Goal: Task Accomplishment & Management: Use online tool/utility

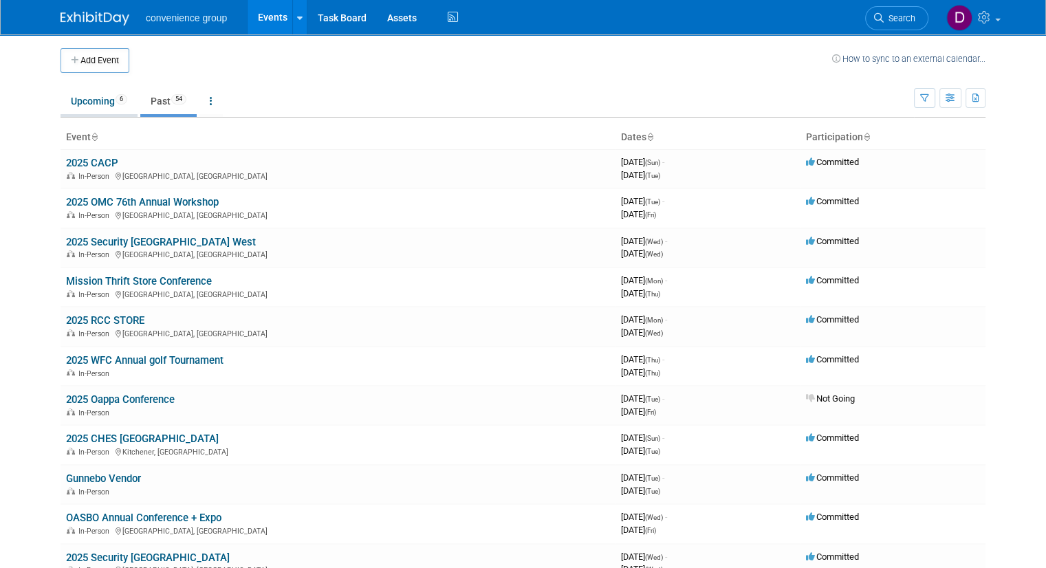
click at [80, 100] on link "Upcoming 6" at bounding box center [99, 101] width 77 height 26
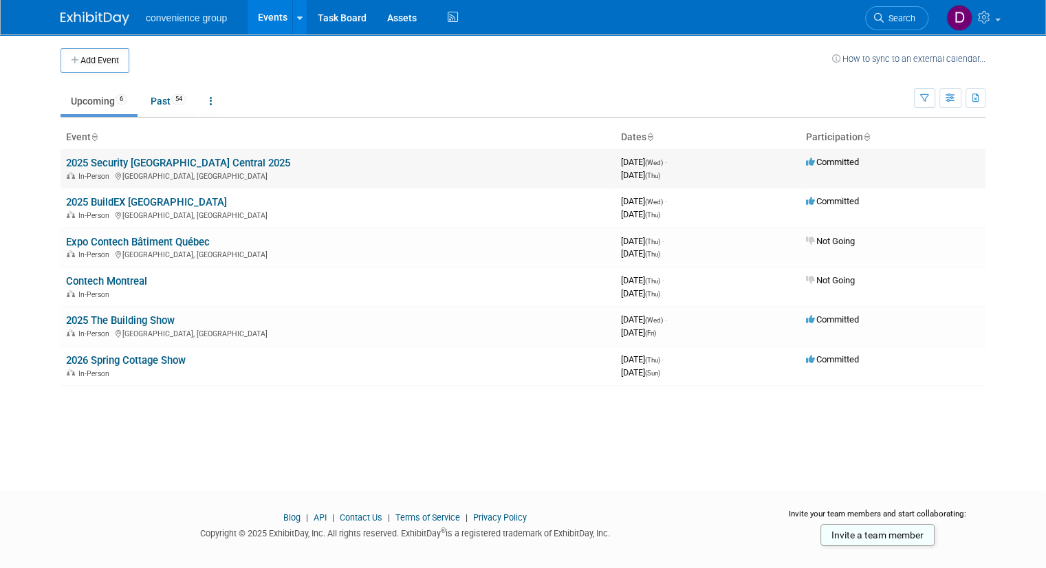
click at [120, 160] on link "2025 Security [GEOGRAPHIC_DATA] Central 2025" at bounding box center [178, 163] width 224 height 12
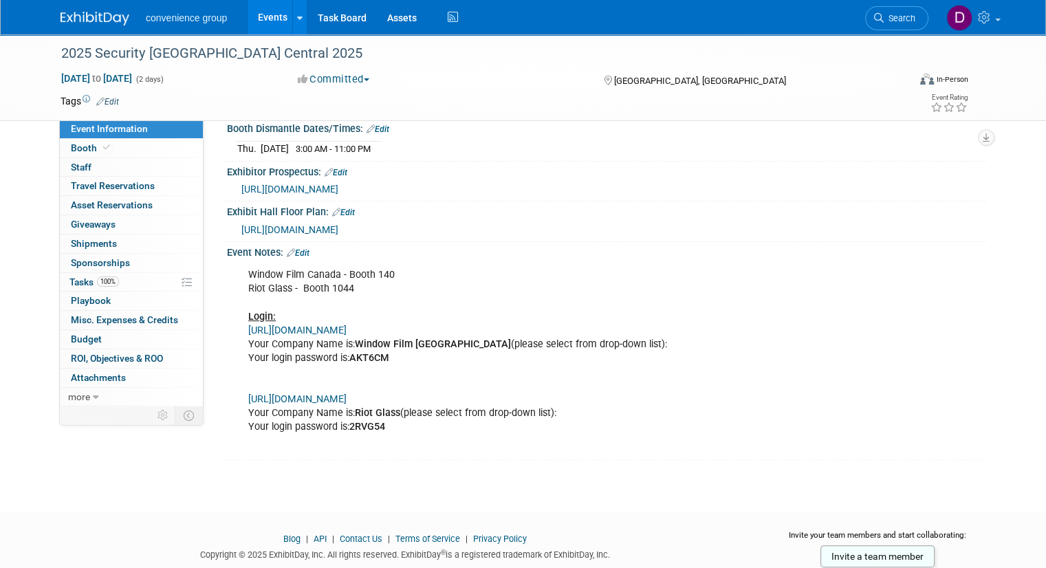
scroll to position [224, 0]
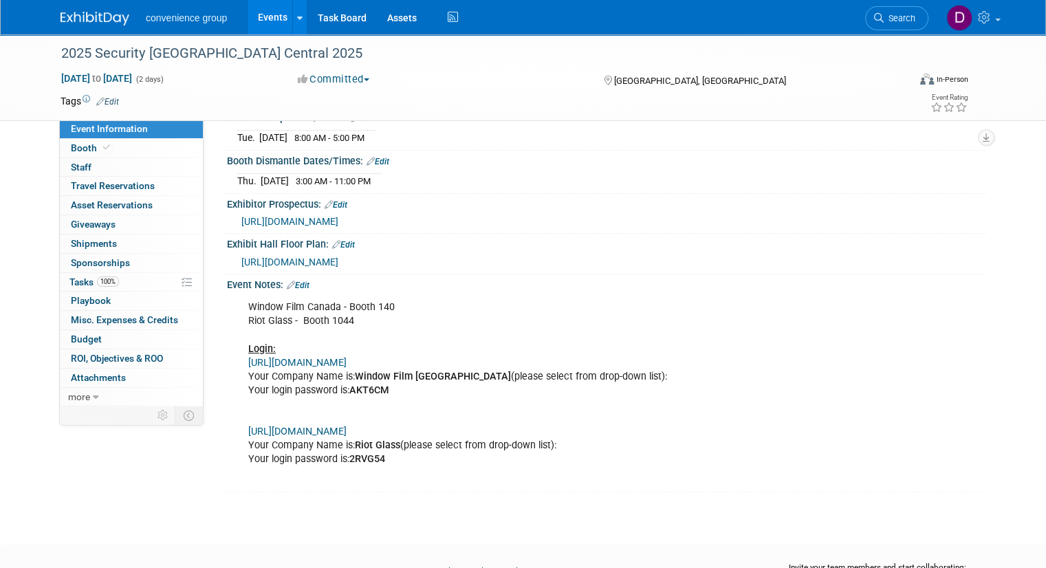
click at [347, 357] on link "https://www.microspec.com/reg/_ExPortal/login/SCC25/179245" at bounding box center [297, 363] width 98 height 12
drag, startPoint x: 340, startPoint y: 387, endPoint x: 402, endPoint y: 387, distance: 61.9
click at [402, 387] on div "Window Film Canada - Booth 140 Riot Glass - Booth 1044 Login: https://www.micro…" at bounding box center [539, 390] width 600 height 193
copy b "AKT6CM"
click at [345, 427] on link "https://www.microspec.com/reg/_ExPortal/login/SCC25/179202" at bounding box center [297, 432] width 98 height 12
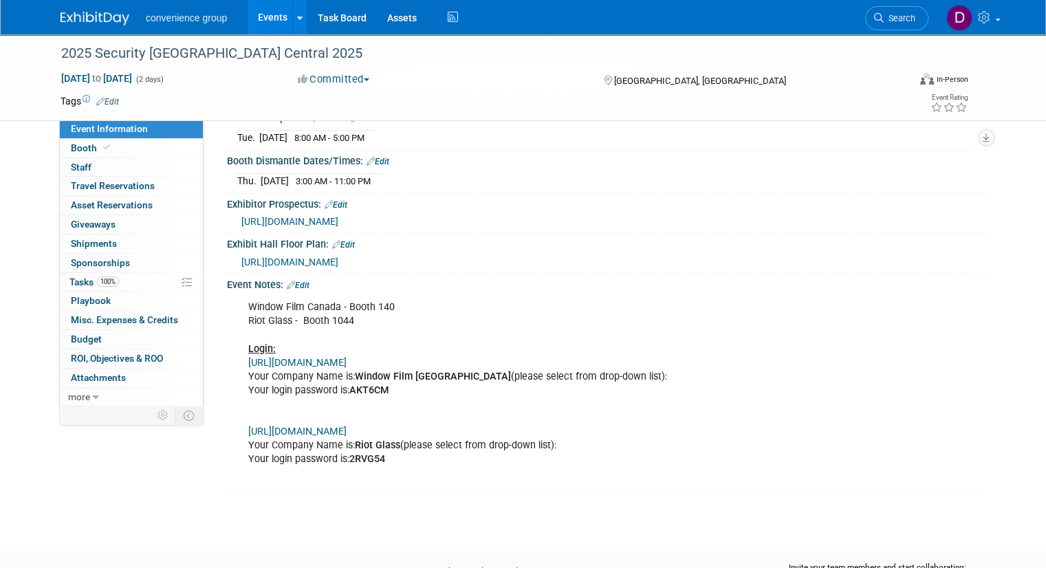
drag, startPoint x: 342, startPoint y: 455, endPoint x: 385, endPoint y: 455, distance: 43.3
click at [385, 455] on div "Window Film Canada - Booth 140 Riot Glass - Booth 1044 Login: https://www.micro…" at bounding box center [539, 390] width 600 height 193
copy b "2RVG54"
drag, startPoint x: 341, startPoint y: 385, endPoint x: 384, endPoint y: 385, distance: 42.6
click at [384, 385] on div "Window Film Canada - Booth 140 Riot Glass - Booth 1044 Login: https://www.micro…" at bounding box center [539, 390] width 600 height 193
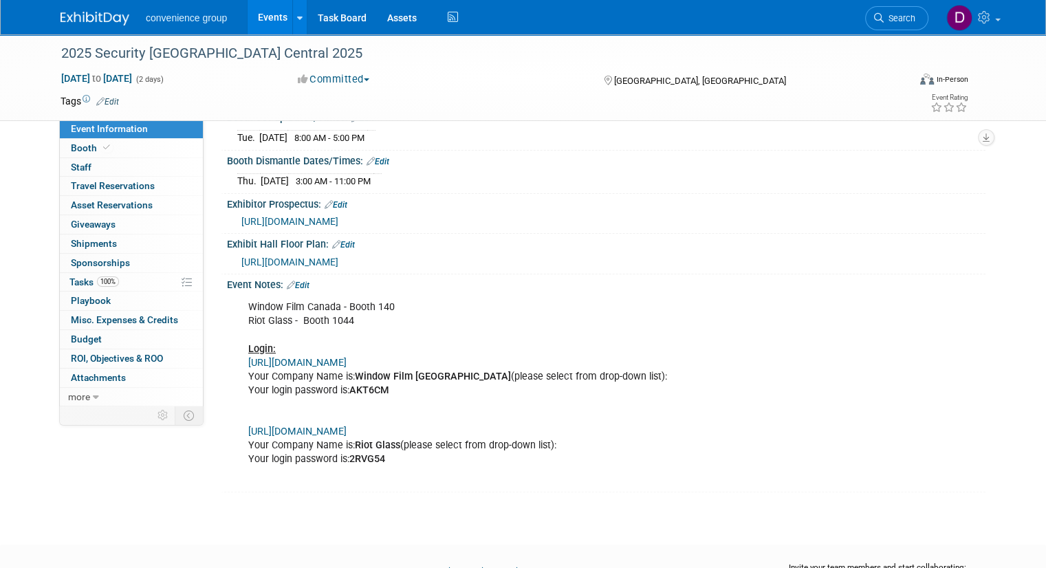
copy b "AKT6CM"
